Goal: Book appointment/travel/reservation

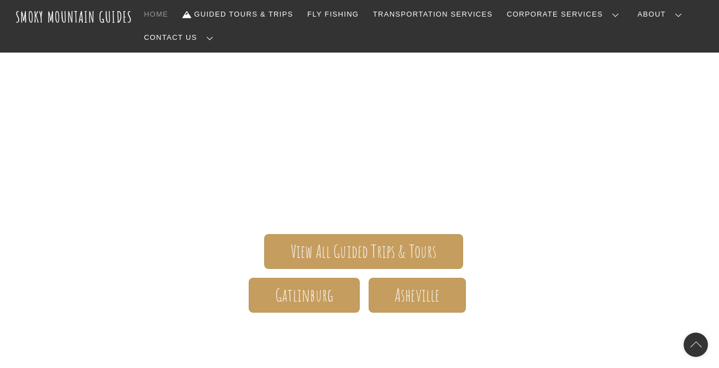
scroll to position [100, 0]
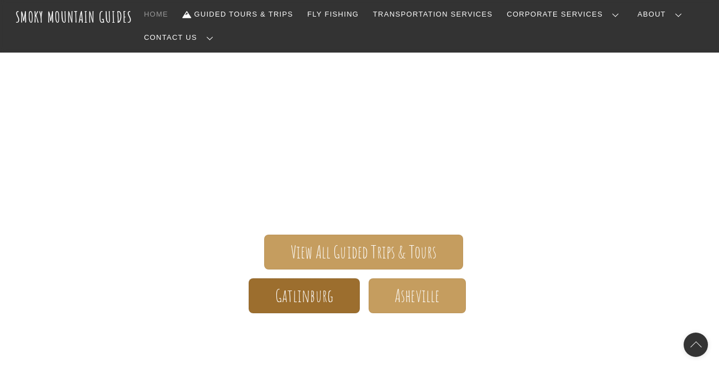
click at [298, 292] on span "Gatlinburg" at bounding box center [304, 296] width 59 height 12
click at [278, 299] on span "Gatlinburg" at bounding box center [304, 296] width 59 height 12
click at [320, 300] on span "Gatlinburg" at bounding box center [304, 296] width 59 height 12
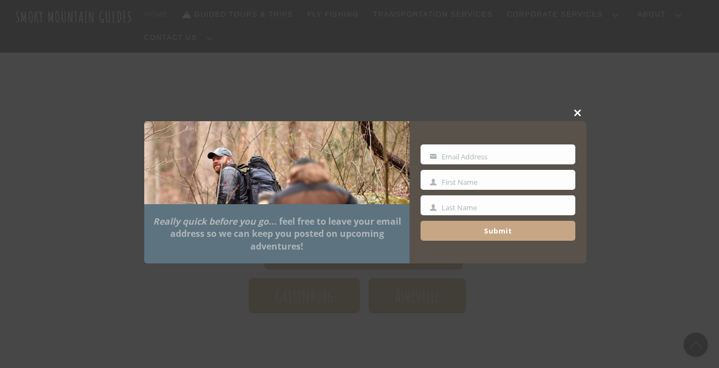
click at [577, 114] on span at bounding box center [578, 112] width 17 height 7
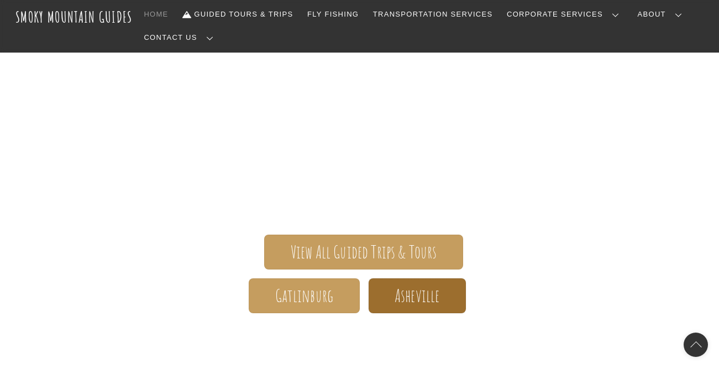
click at [402, 295] on span "Asheville" at bounding box center [417, 296] width 45 height 12
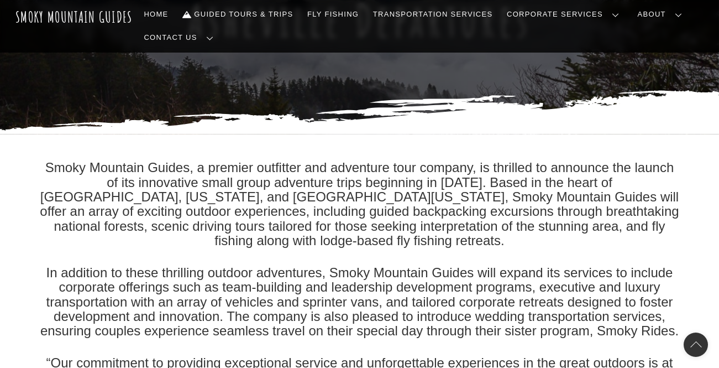
scroll to position [137, 0]
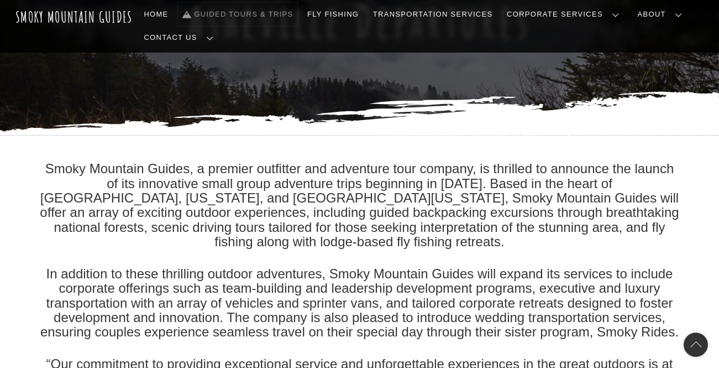
click at [252, 19] on link "Guided Tours & Trips" at bounding box center [237, 14] width 119 height 23
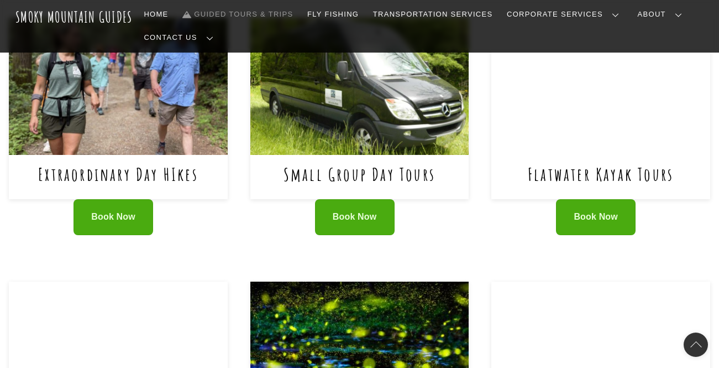
scroll to position [525, 0]
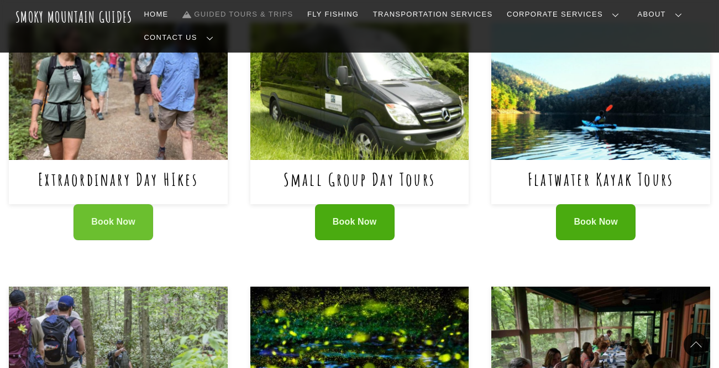
click at [92, 216] on span "Book Now" at bounding box center [113, 222] width 44 height 12
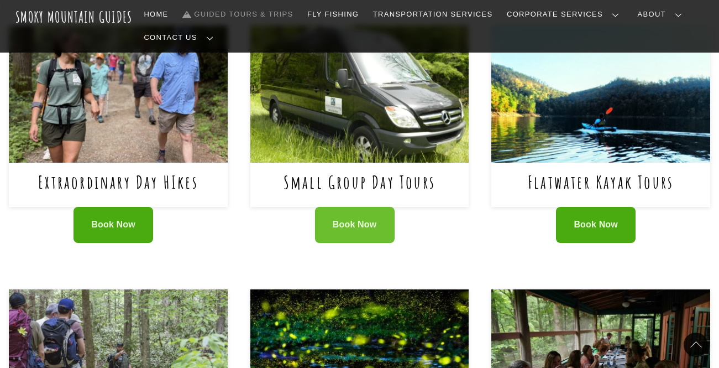
click at [353, 219] on span "Book Now" at bounding box center [355, 225] width 44 height 12
